Goal: Task Accomplishment & Management: Manage account settings

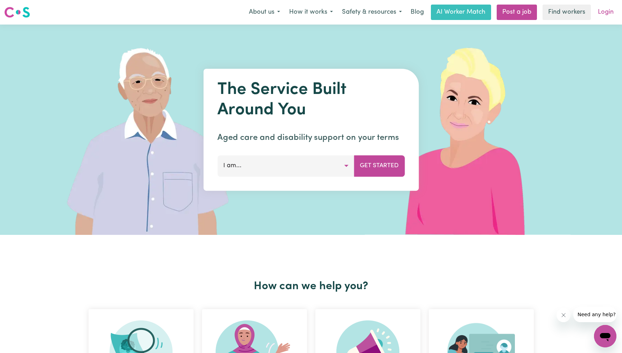
click at [605, 13] on link "Login" at bounding box center [606, 12] width 24 height 15
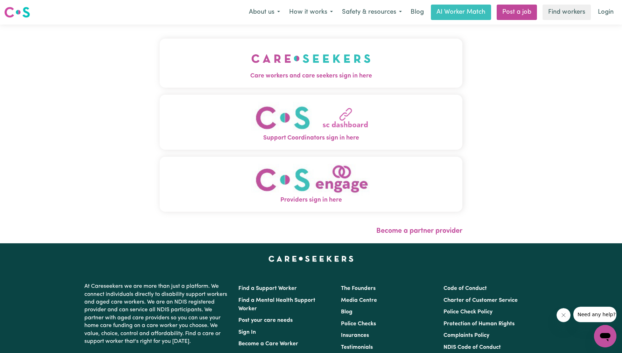
click at [305, 70] on button "Care workers and care seekers sign in here" at bounding box center [311, 63] width 303 height 49
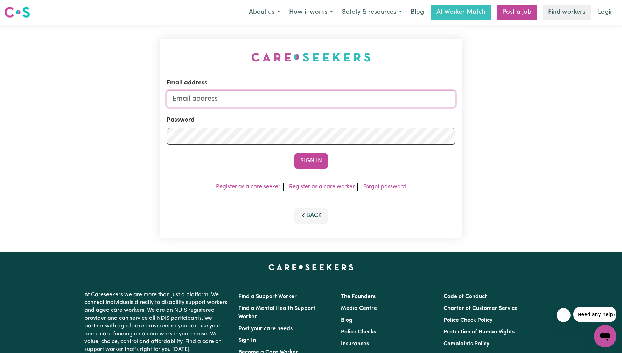
click at [320, 97] on input "Email address" at bounding box center [311, 98] width 289 height 17
type input "[EMAIL_ADDRESS][DOMAIN_NAME]"
click at [306, 158] on button "Sign In" at bounding box center [312, 160] width 34 height 15
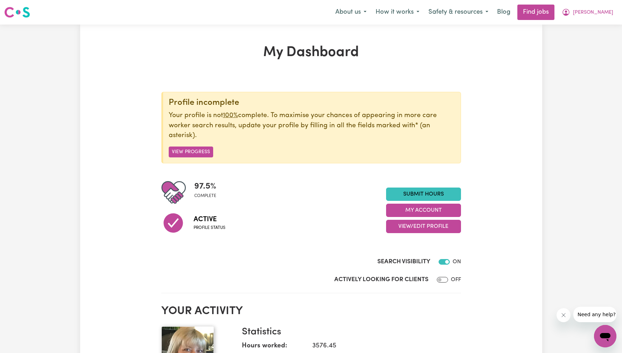
click at [562, 311] on button "Close message from company" at bounding box center [564, 315] width 14 height 14
click at [420, 191] on link "Submit Hours" at bounding box center [423, 193] width 75 height 13
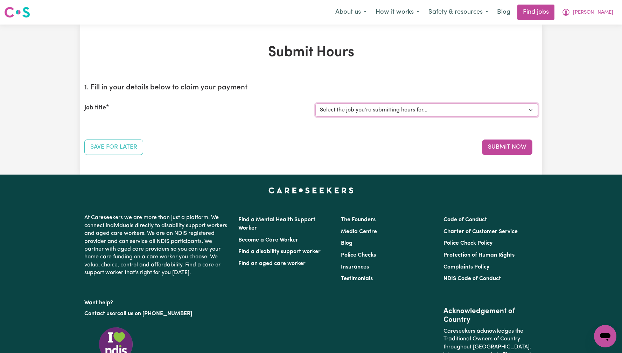
click at [438, 111] on select "Select the job you're submitting hours for... [[PERSON_NAME]] [DEMOGRAPHIC_DATA…" at bounding box center [427, 109] width 223 height 13
select select "8297"
click at [316, 103] on select "Select the job you're submitting hours for... [[PERSON_NAME]] [DEMOGRAPHIC_DATA…" at bounding box center [427, 109] width 223 height 13
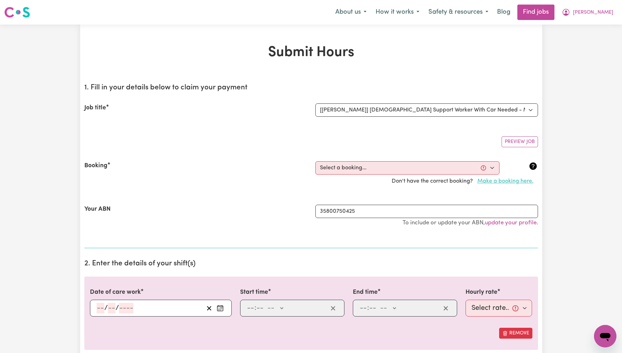
click at [495, 180] on button "Make a booking here." at bounding box center [505, 180] width 65 height 13
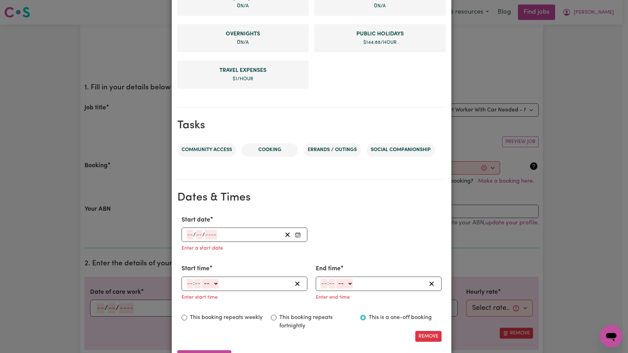
scroll to position [303, 0]
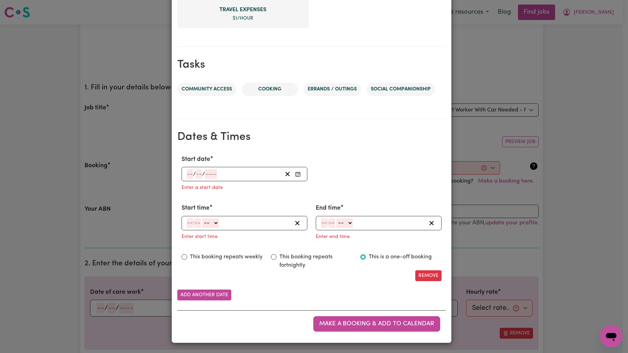
click at [229, 170] on div "/ /" at bounding box center [234, 173] width 96 height 9
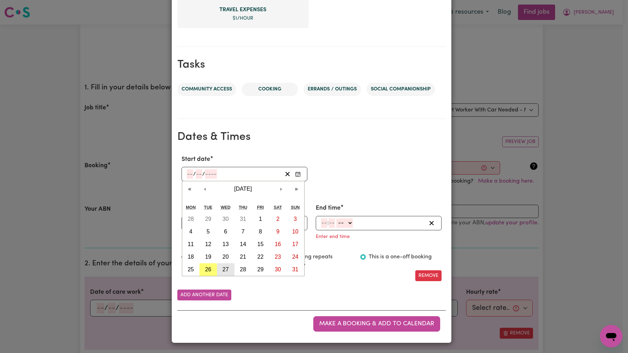
click at [222, 268] on abbr "27" at bounding box center [225, 269] width 6 height 6
type input "[DATE]"
type input "27"
type input "8"
type input "2025"
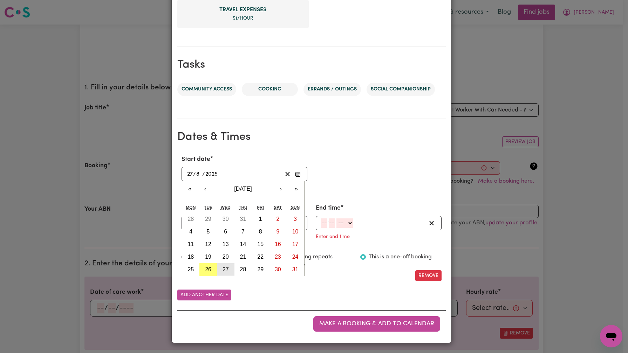
scroll to position [289, 0]
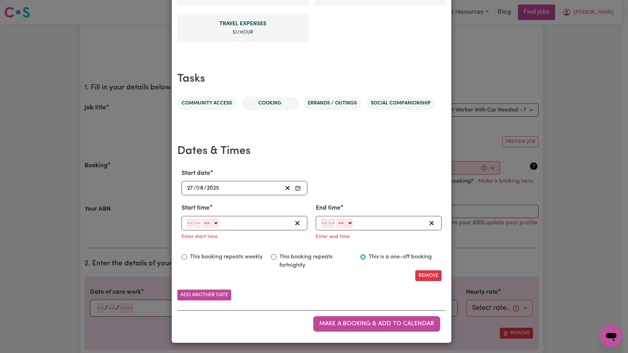
click at [189, 225] on input "number" at bounding box center [190, 222] width 6 height 9
type input "9"
type input "30"
select select "am"
type input "09:30"
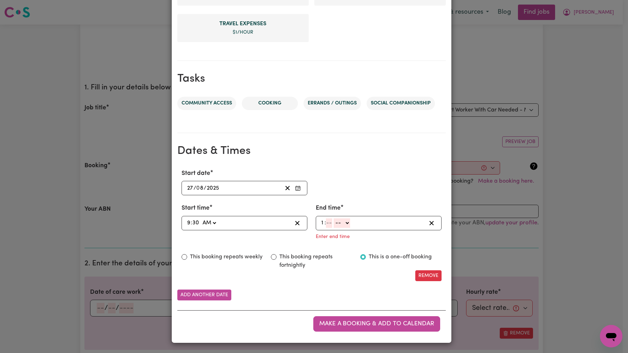
type input "1"
type input "30"
select select "pm"
type input "13:30"
